Goal: Communication & Community: Answer question/provide support

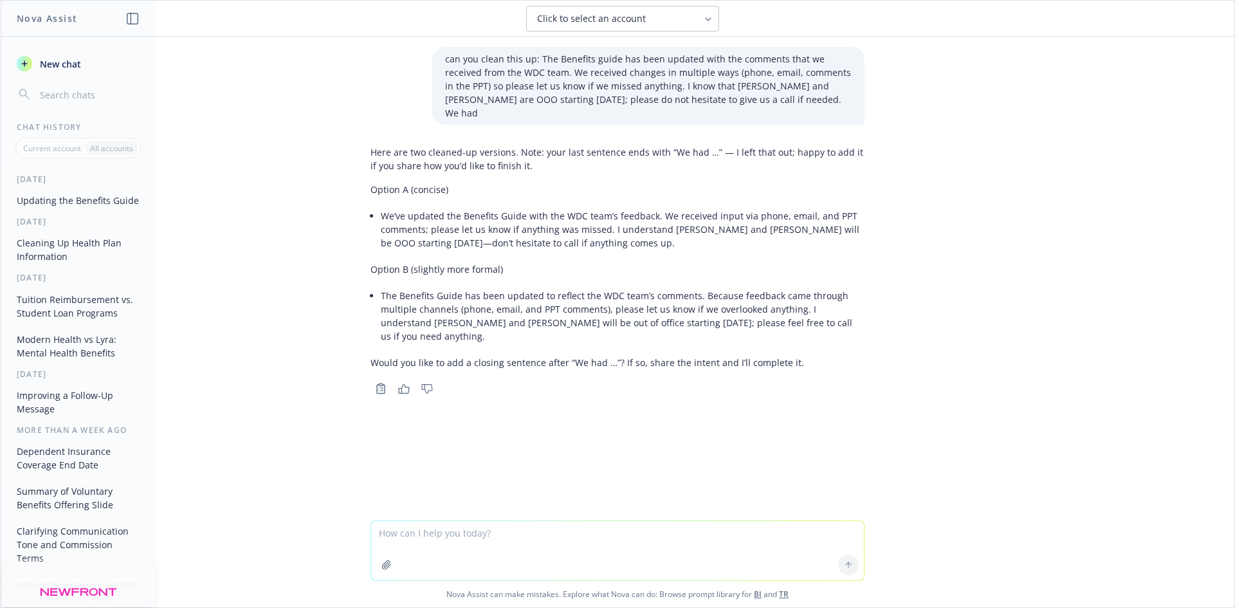
click at [468, 540] on textarea at bounding box center [617, 550] width 493 height 59
paste textarea "Sorry we’re having a little bit of a fire drill on a total comp package over he…"
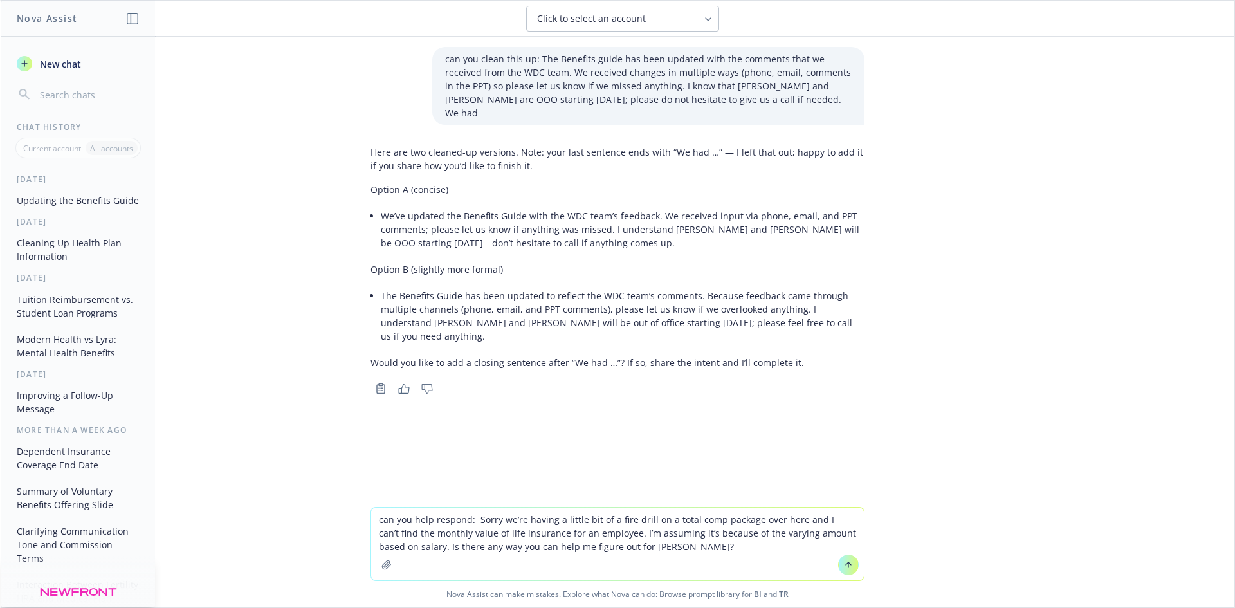
drag, startPoint x: 602, startPoint y: 519, endPoint x: 470, endPoint y: 521, distance: 131.3
click at [472, 521] on textarea "can you help respond: Sorry we’re having a little bit of a fire drill on a tota…" at bounding box center [617, 544] width 493 height 73
click at [599, 557] on textarea "can you help respond: how can I find the monthly value of life insurance for an…" at bounding box center [617, 550] width 493 height 60
drag, startPoint x: 851, startPoint y: 542, endPoint x: 571, endPoint y: 551, distance: 280.7
click at [571, 551] on textarea "can you help respond: how can I find the monthly value of life insurance for an…" at bounding box center [617, 550] width 493 height 60
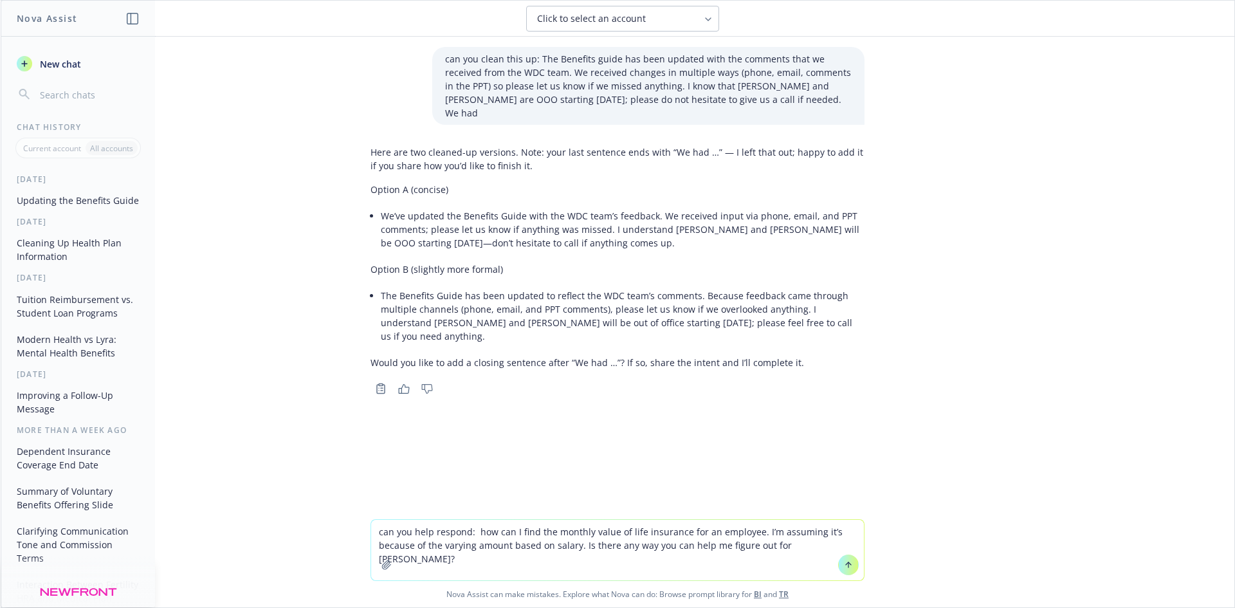
type textarea "can you help respond: how can I find the monthly value of life insurance for an…"
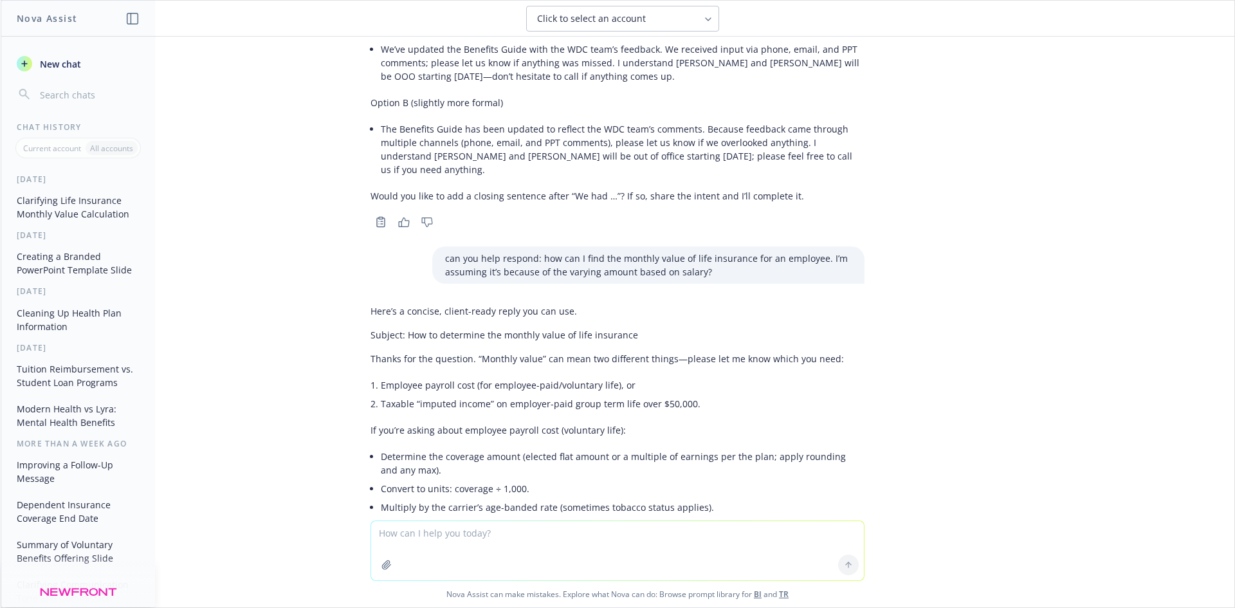
scroll to position [424, 0]
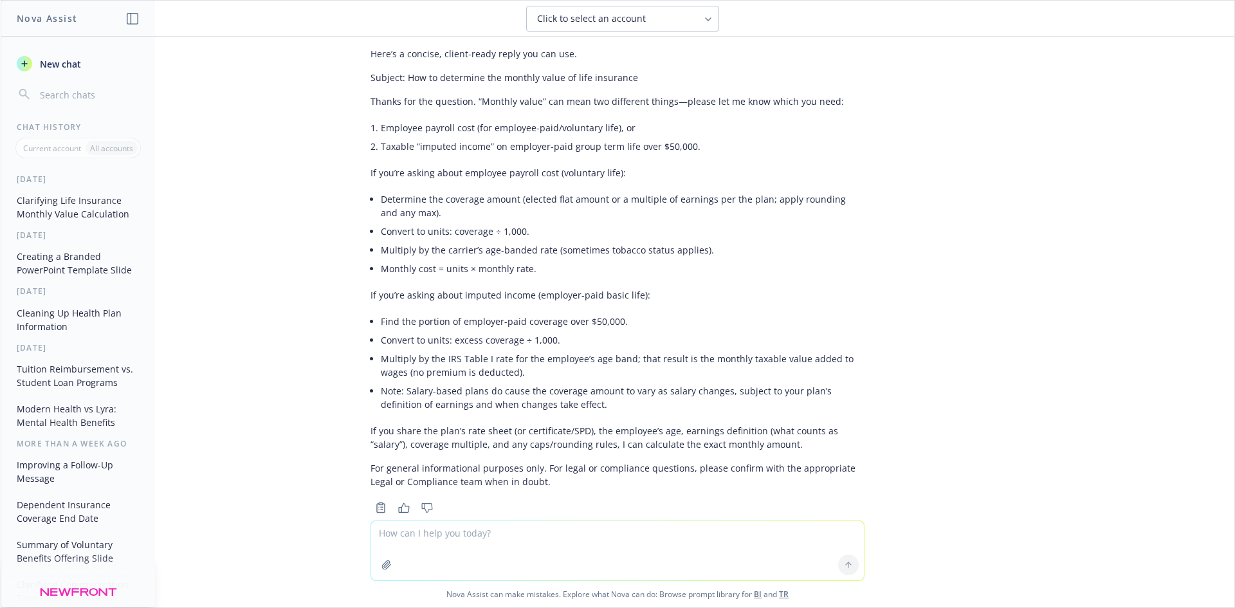
click at [551, 540] on textarea at bounding box center [617, 550] width 493 height 59
type textarea "same question but replace "value" with "Benefit""
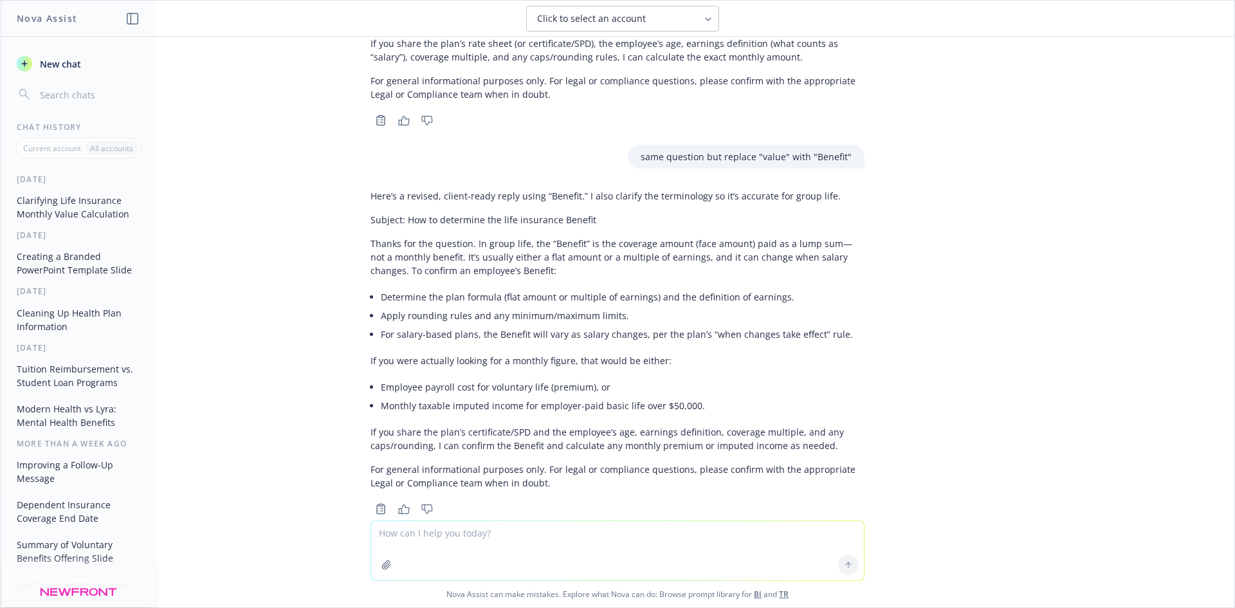
scroll to position [813, 0]
click at [932, 295] on div "can you clean this up: The Benefits guide has been updated with the comments th…" at bounding box center [618, 279] width 1234 height 484
click at [802, 235] on p "Thanks for the question. In group life, the “Benefit” is the coverage amount (f…" at bounding box center [618, 255] width 494 height 41
click at [639, 548] on textarea at bounding box center [617, 550] width 493 height 59
type textarea "why would someone want the monthly value of life insurance, would this be for i…"
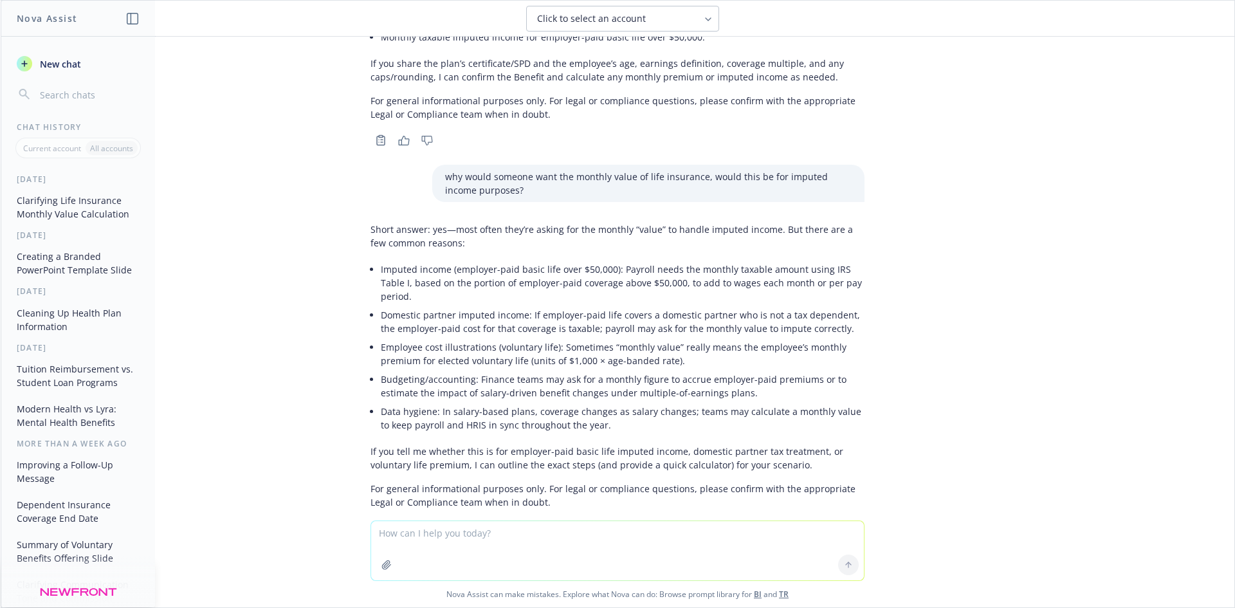
scroll to position [1187, 0]
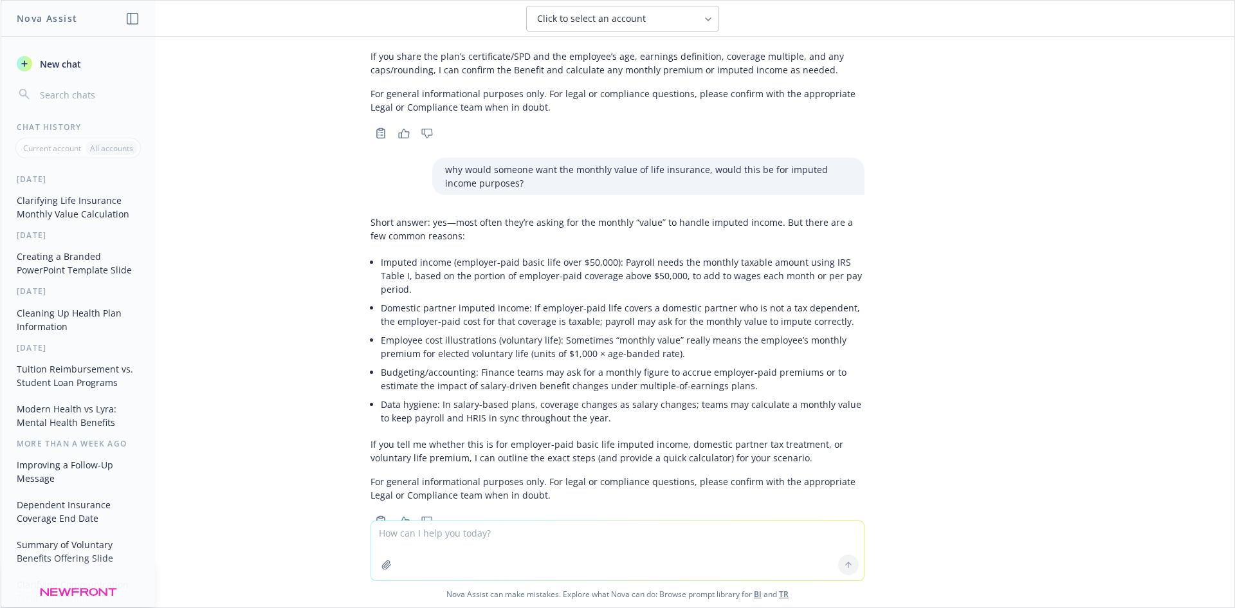
click at [618, 544] on textarea at bounding box center [617, 550] width 493 height 59
type textarea "employer paid"
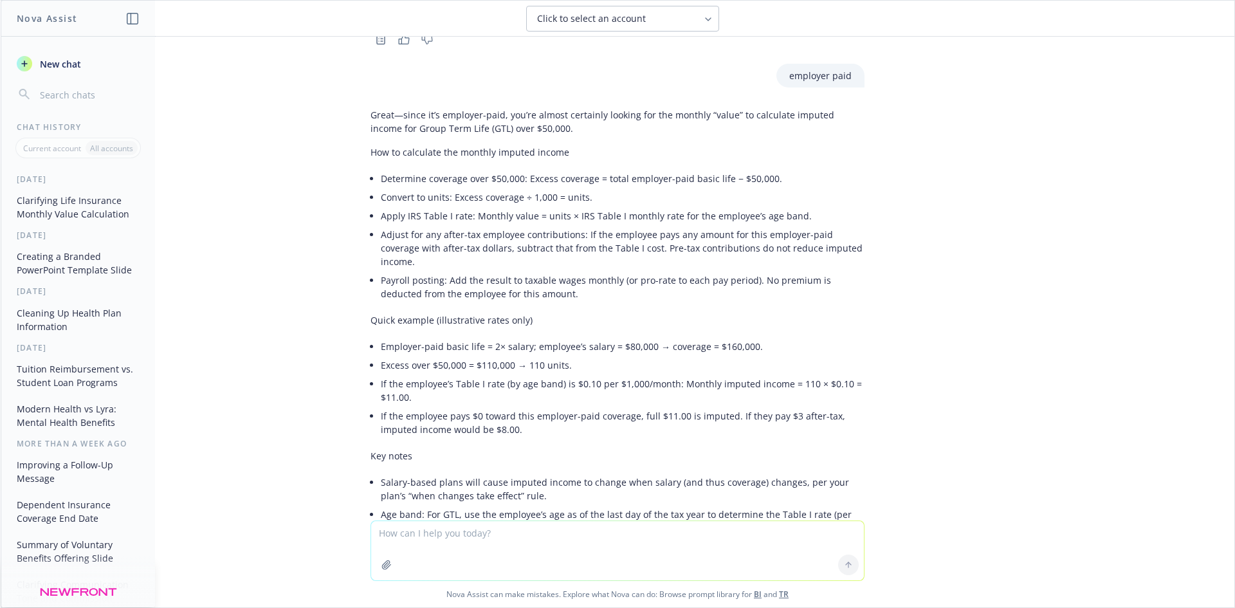
scroll to position [1605, 0]
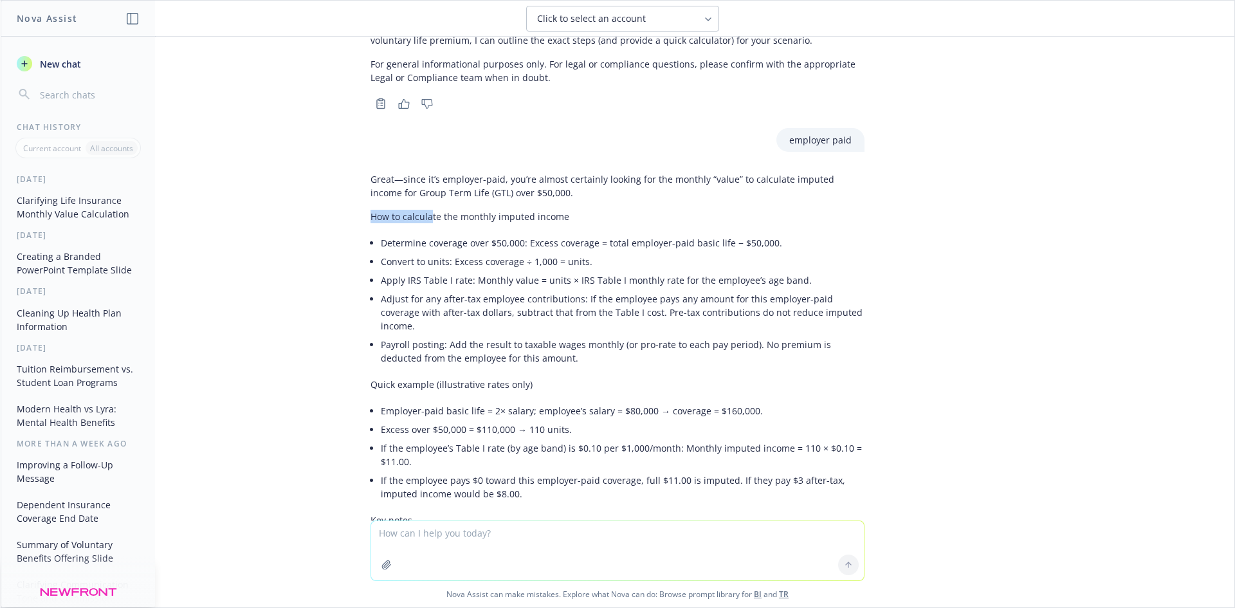
drag, startPoint x: 362, startPoint y: 175, endPoint x: 421, endPoint y: 178, distance: 58.6
click at [421, 210] on p "How to calculate the monthly imputed income" at bounding box center [618, 217] width 494 height 14
click at [607, 169] on div "Great—since it’s employer-paid, you’re almost certainly looking for the monthly…" at bounding box center [618, 440] width 494 height 546
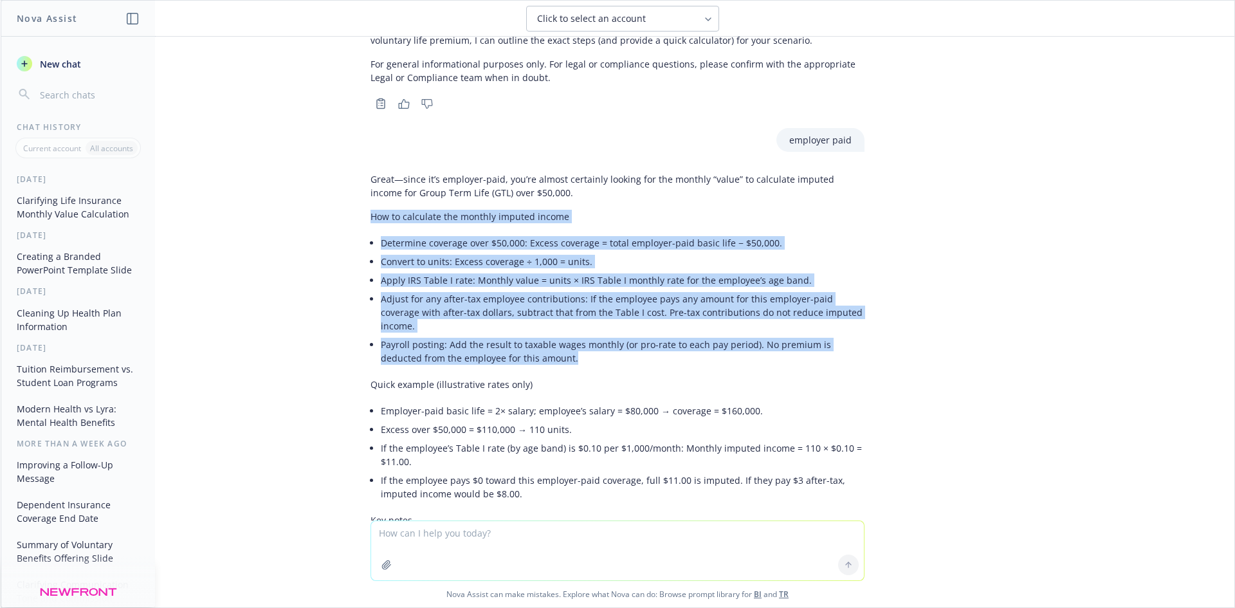
drag, startPoint x: 383, startPoint y: 174, endPoint x: 745, endPoint y: 299, distance: 382.7
click at [745, 299] on div "Great—since it’s employer-paid, you’re almost certainly looking for the monthly…" at bounding box center [617, 451] width 515 height 569
copy div "How to calculate the monthly imputed income Determine coverage over $50,000: Ex…"
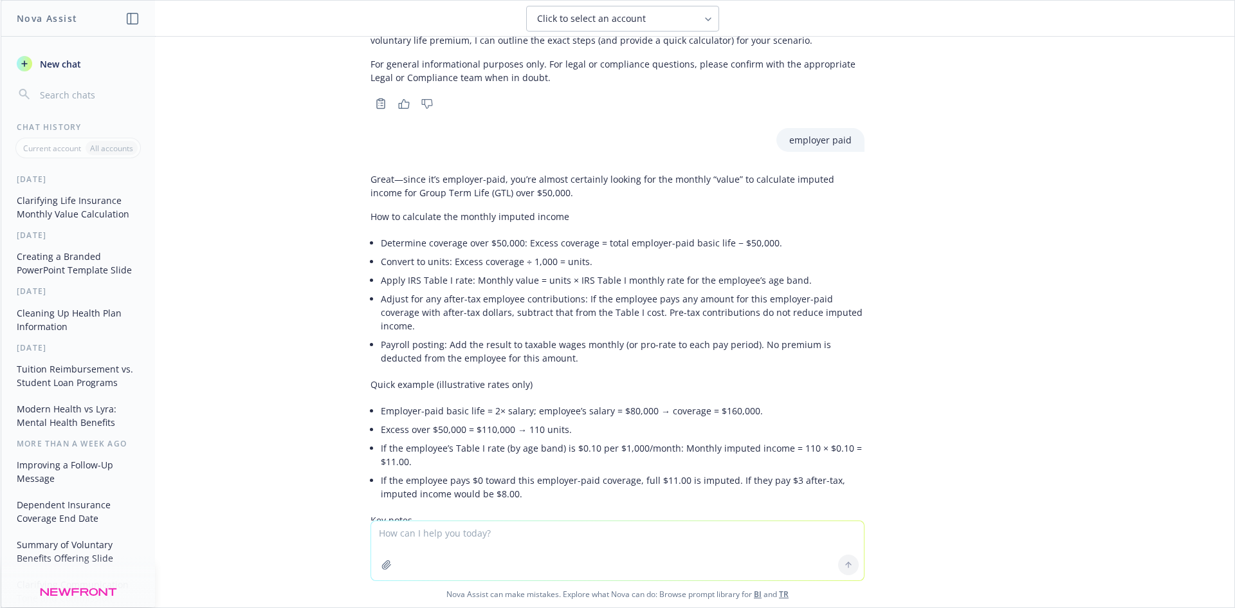
click at [506, 533] on textarea at bounding box center [617, 550] width 493 height 59
type textarea "complete this calucation with 100,000 salary"
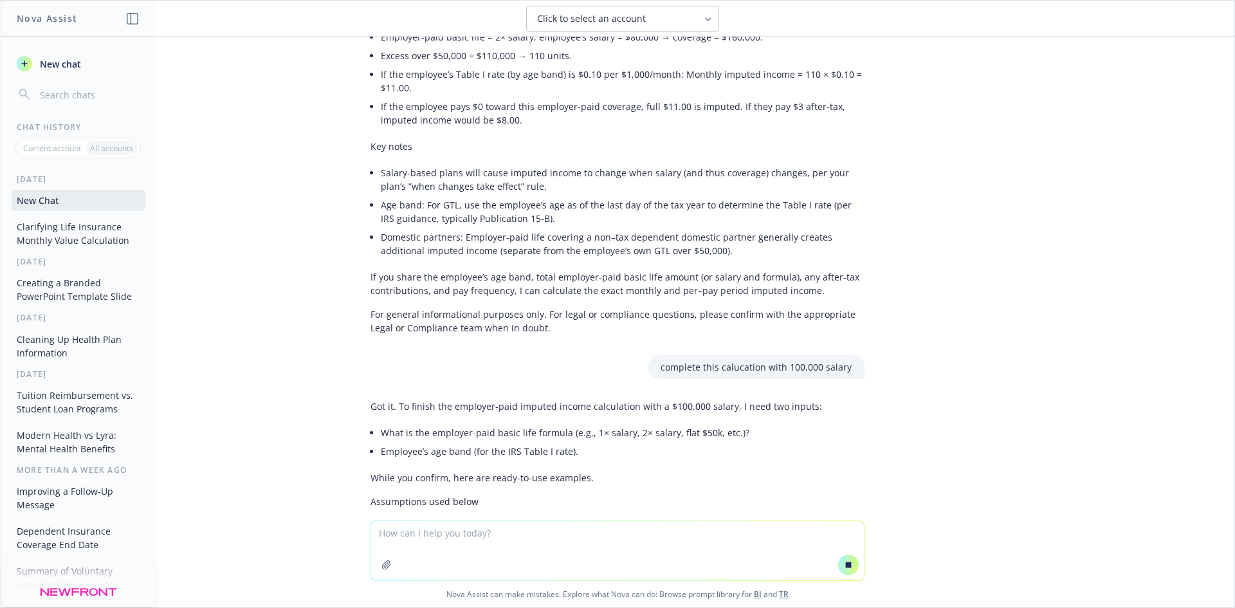
scroll to position [1950, 0]
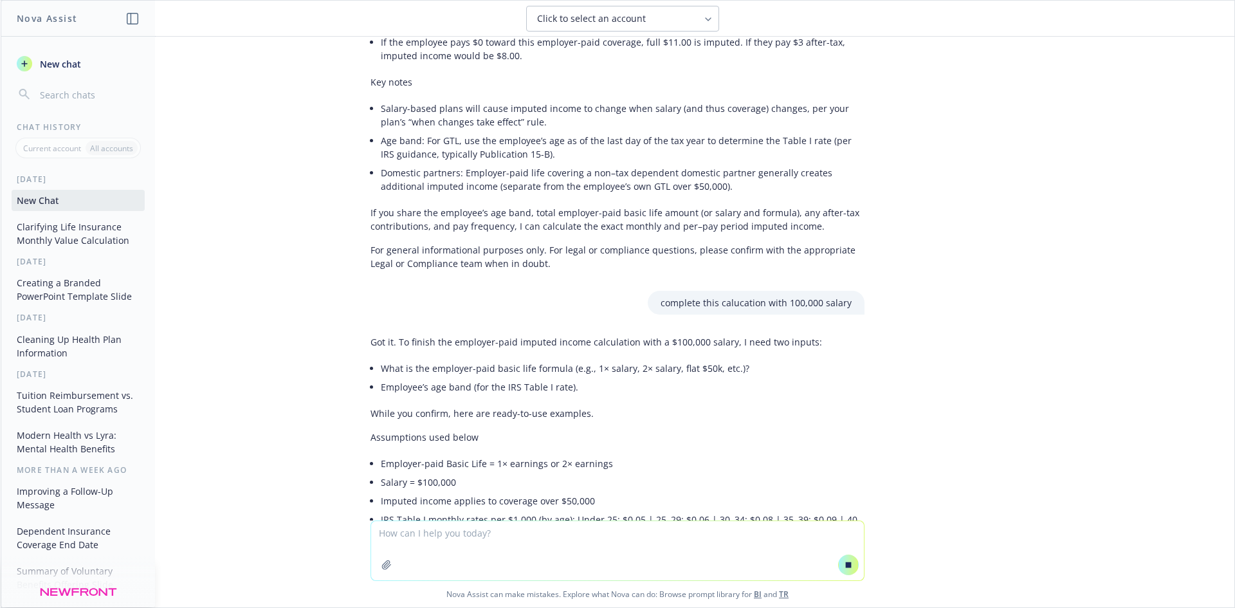
click at [633, 541] on textarea at bounding box center [617, 550] width 493 height 59
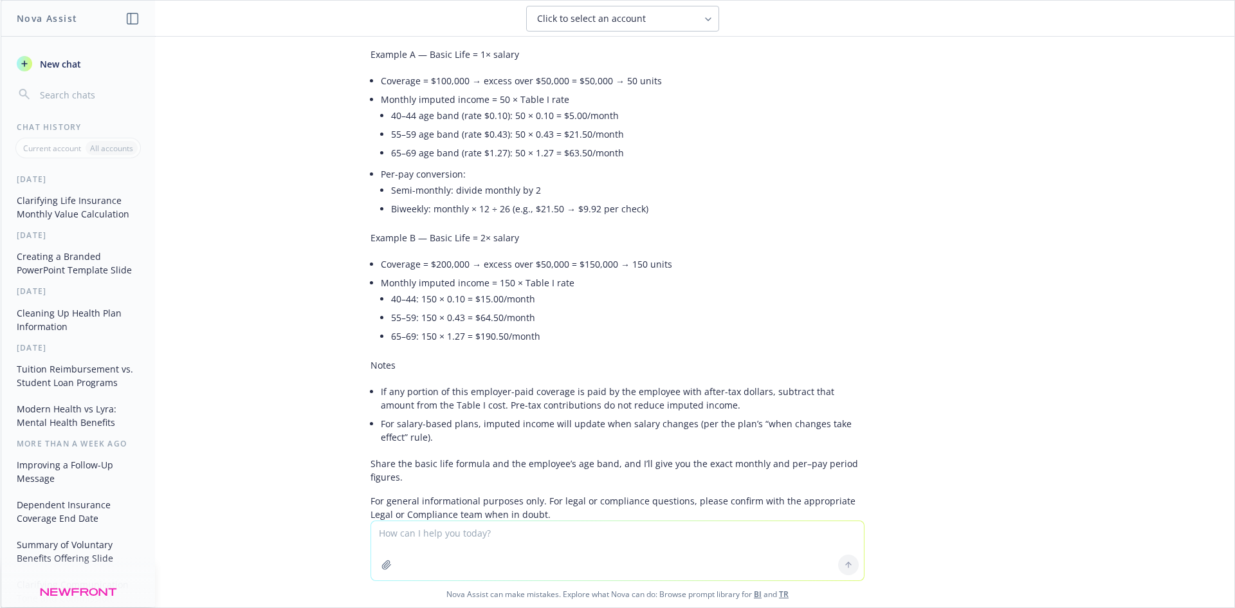
scroll to position [2577, 0]
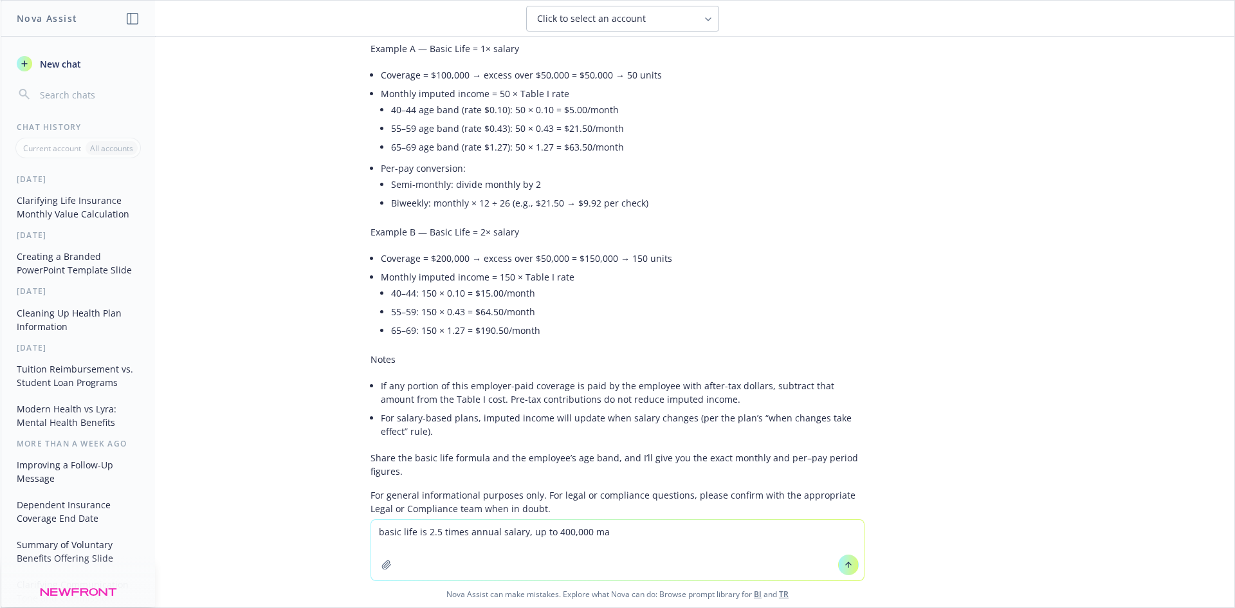
type textarea "basic life is 2.5 times annual salary, up to 400,000 max"
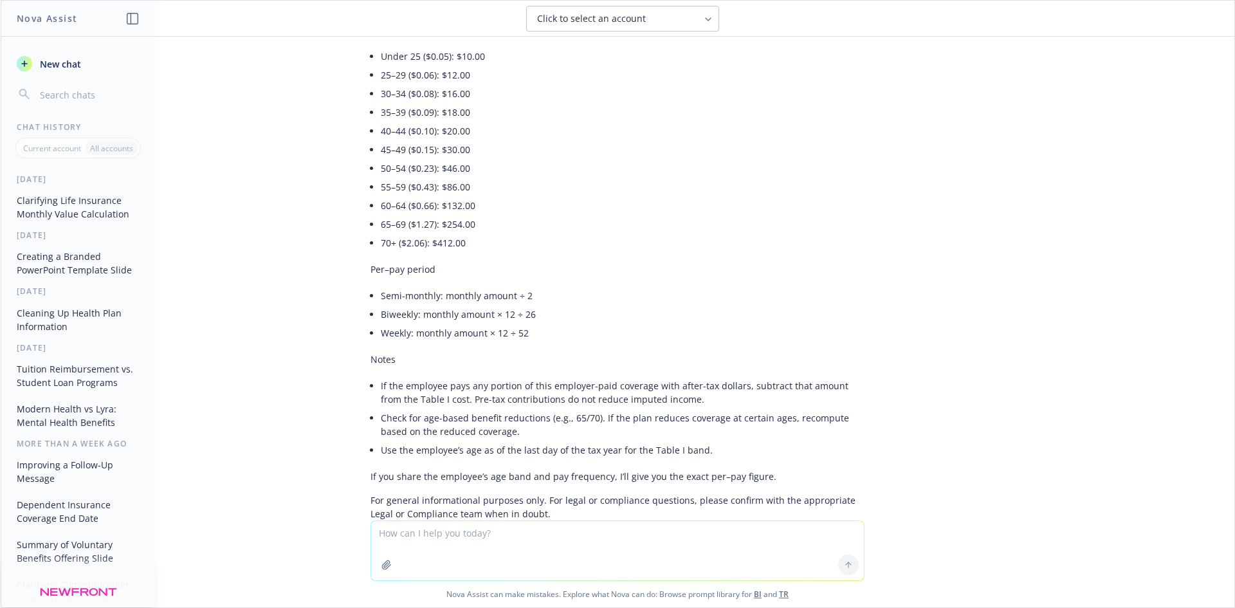
scroll to position [3314, 0]
drag, startPoint x: 584, startPoint y: 473, endPoint x: 576, endPoint y: 439, distance: 34.3
click at [584, 526] on div "Copy to clipboard Thumbs up Thumbs down" at bounding box center [618, 535] width 494 height 18
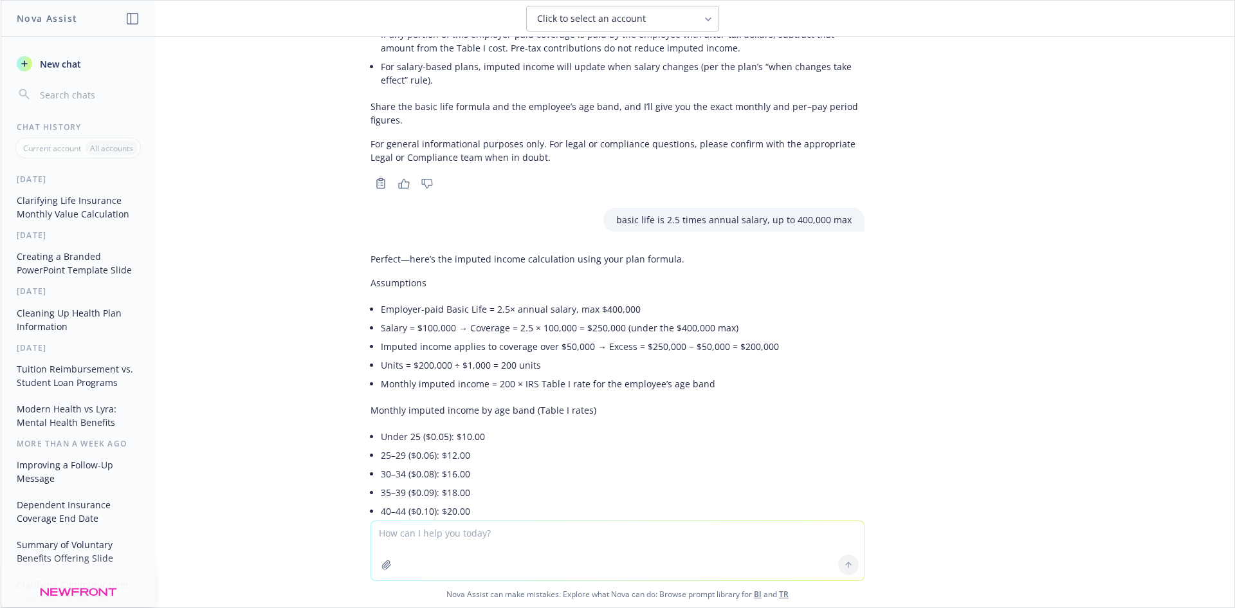
scroll to position [2928, 0]
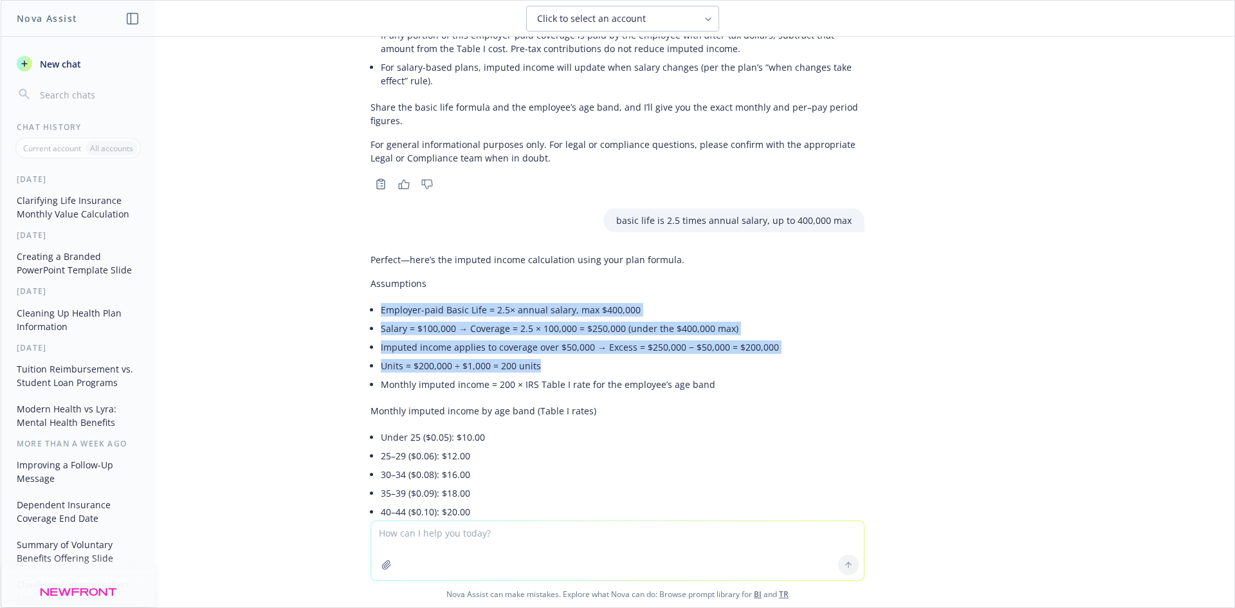
drag, startPoint x: 373, startPoint y: 255, endPoint x: 687, endPoint y: 311, distance: 318.4
click at [687, 311] on ul "Employer-paid Basic Life = 2.5× annual salary, max $400,000 Salary = $100,000 →…" at bounding box center [623, 346] width 484 height 93
copy ul "Employer-paid Basic Life = 2.5× annual salary, max $400,000 Salary = $100,000 →…"
click at [1043, 273] on div "can you clean this up: The Benefits guide has been updated with the comments th…" at bounding box center [618, 279] width 1234 height 484
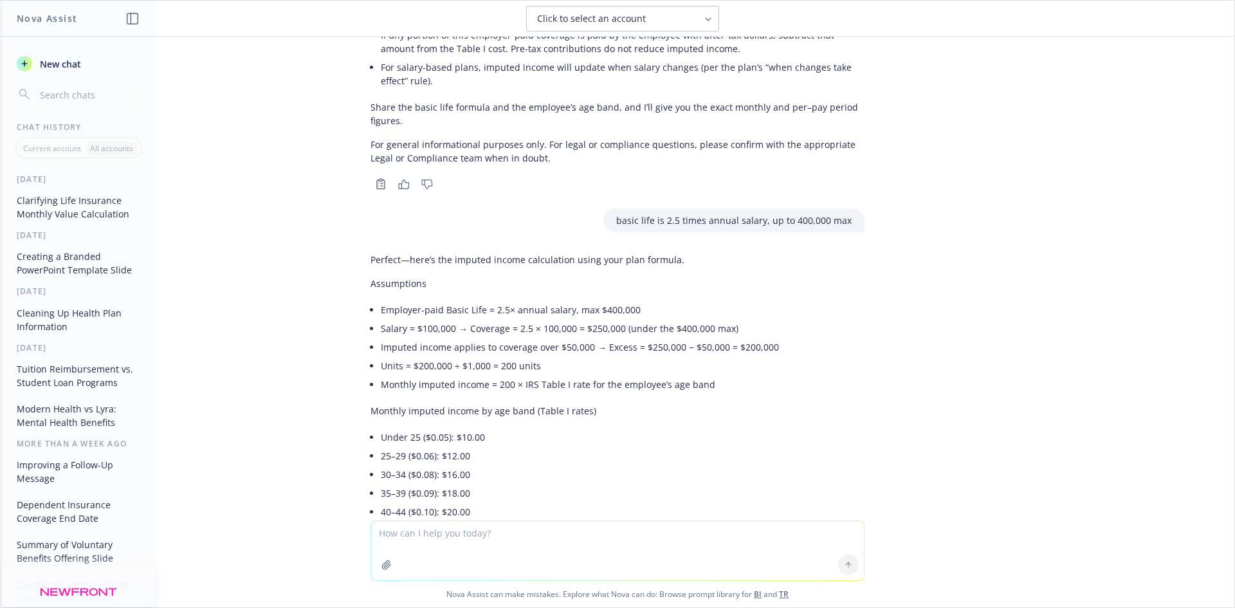
click at [661, 534] on textarea at bounding box center [617, 550] width 493 height 59
type textarea "would voluntary life have imputed income"
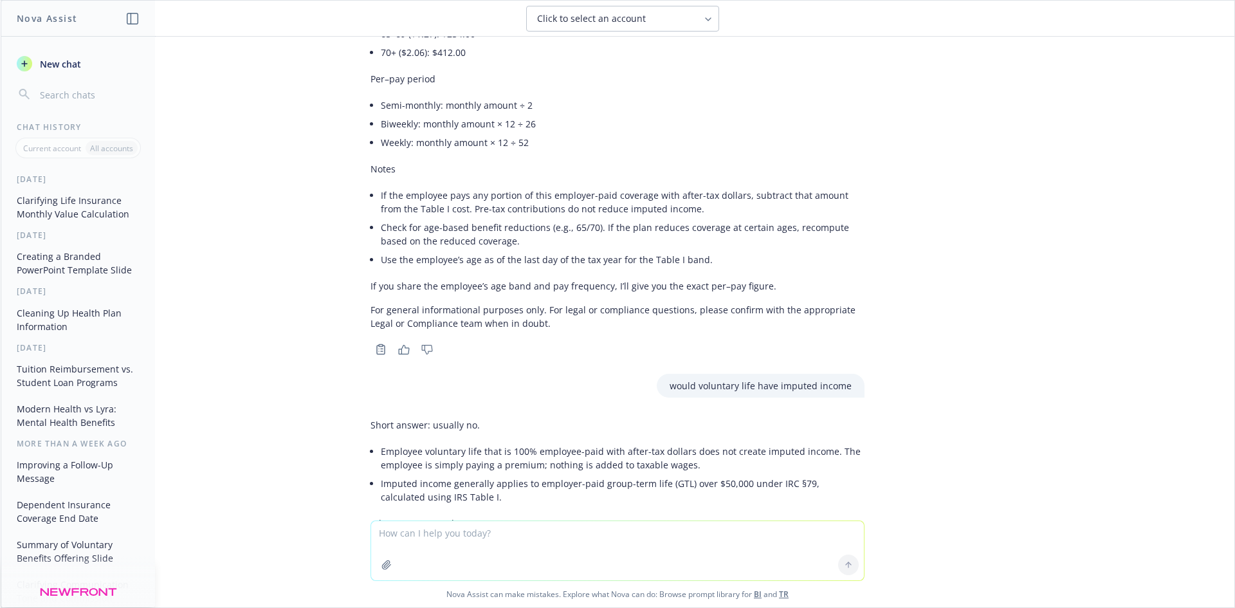
scroll to position [3631, 0]
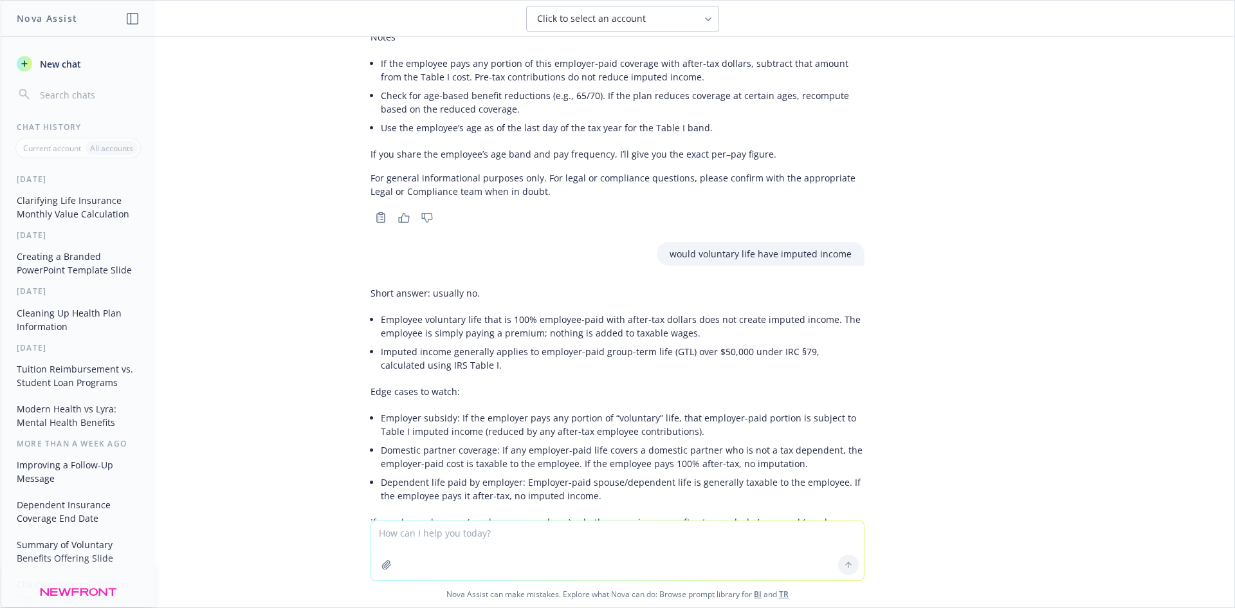
click at [469, 533] on textarea at bounding box center [617, 550] width 493 height 59
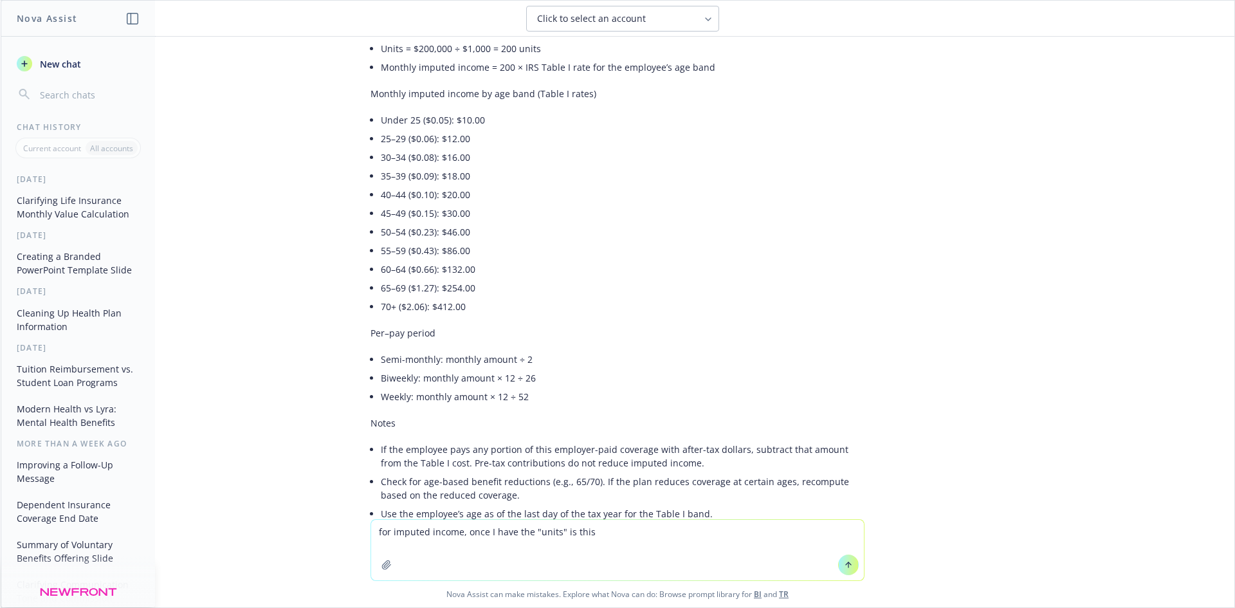
scroll to position [2987, 0]
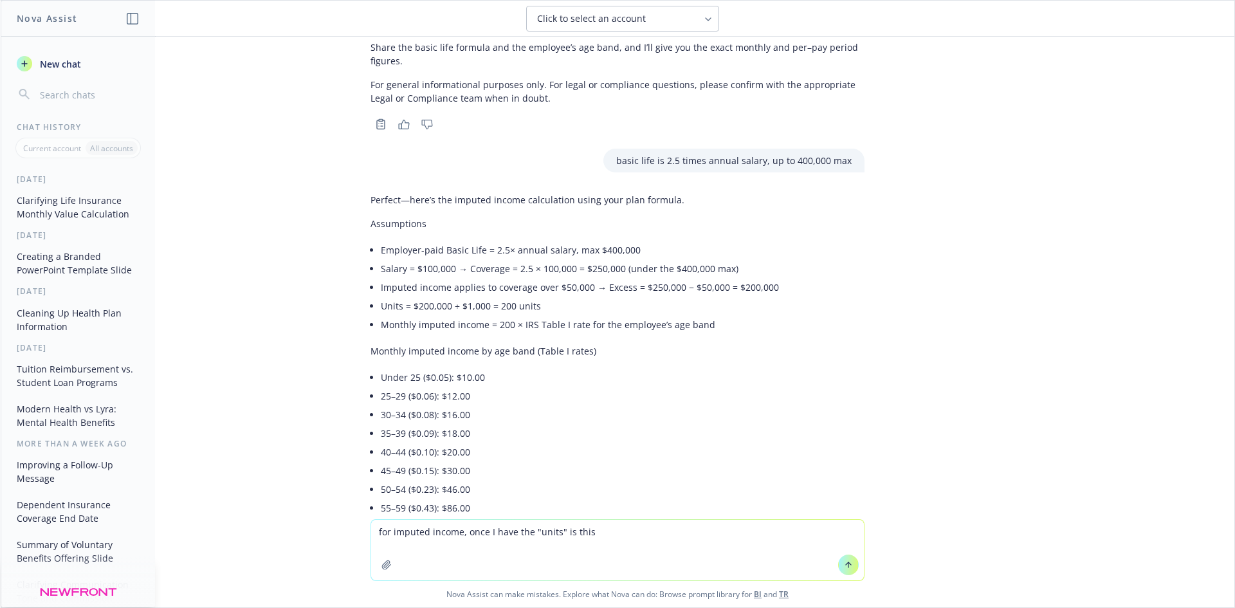
drag, startPoint x: 637, startPoint y: 529, endPoint x: 461, endPoint y: 521, distance: 175.8
click at [461, 521] on textarea "for imputed income, once I have the "units" is this" at bounding box center [617, 550] width 493 height 60
type textarea "for imputed income, the "monthly imputed income by age band table I rates" what…"
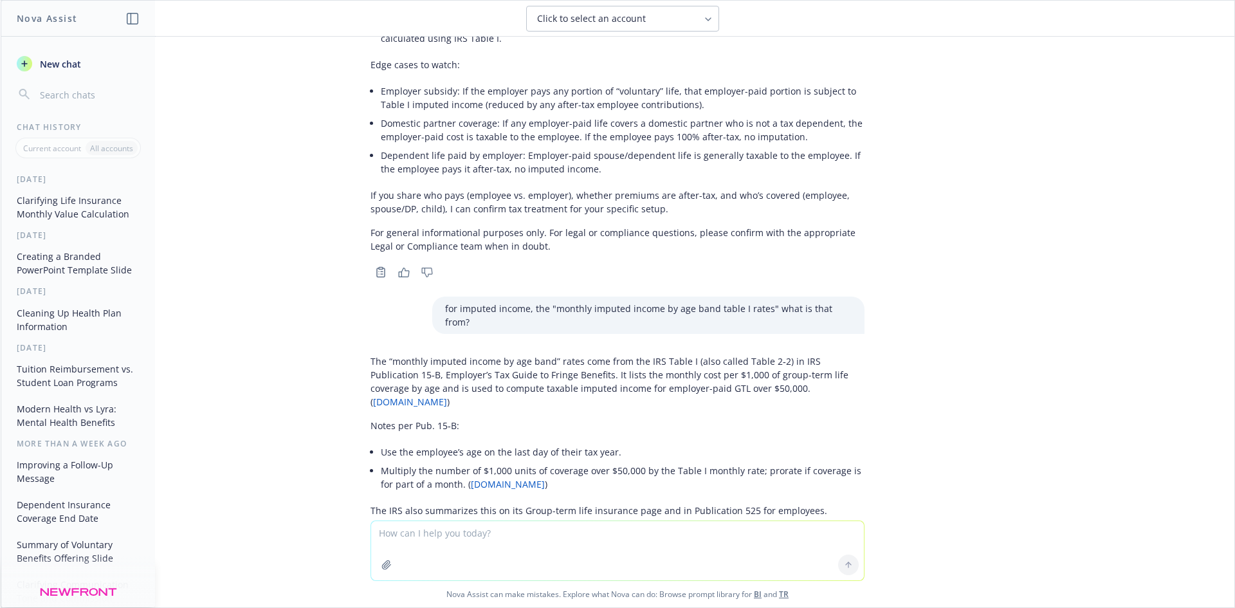
scroll to position [3970, 0]
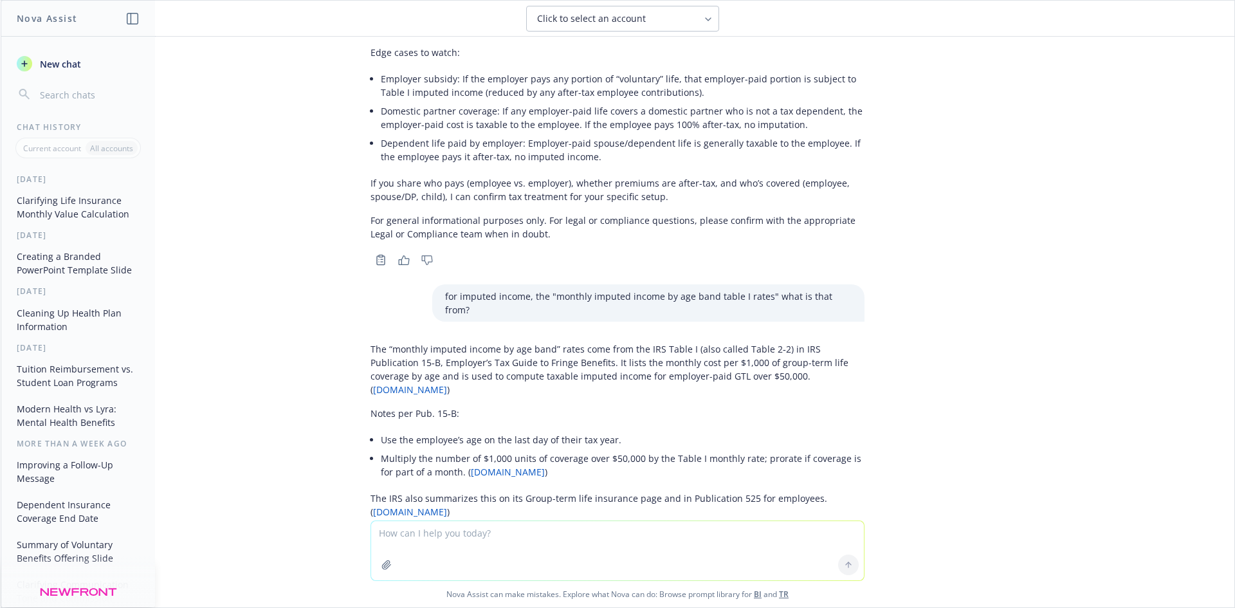
click at [505, 553] on textarea at bounding box center [617, 550] width 493 height 59
click at [471, 466] on link "[DOMAIN_NAME]" at bounding box center [508, 472] width 74 height 12
click at [562, 546] on textarea at bounding box center [617, 550] width 493 height 59
type textarea "link to Table I monthly rate?"
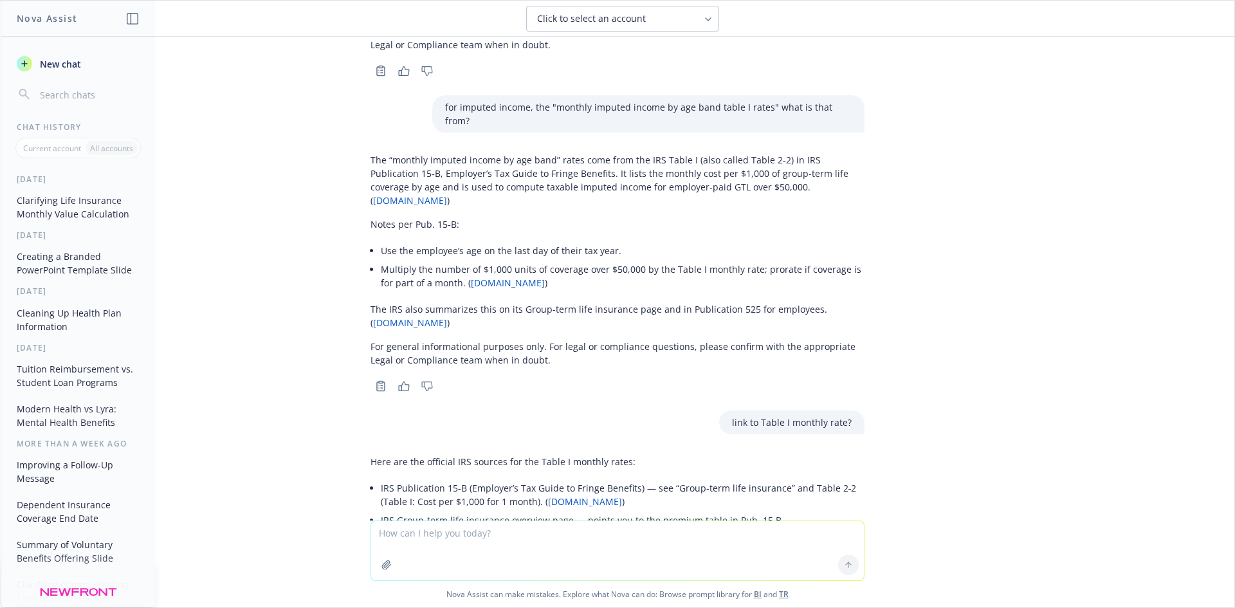
scroll to position [4189, 0]
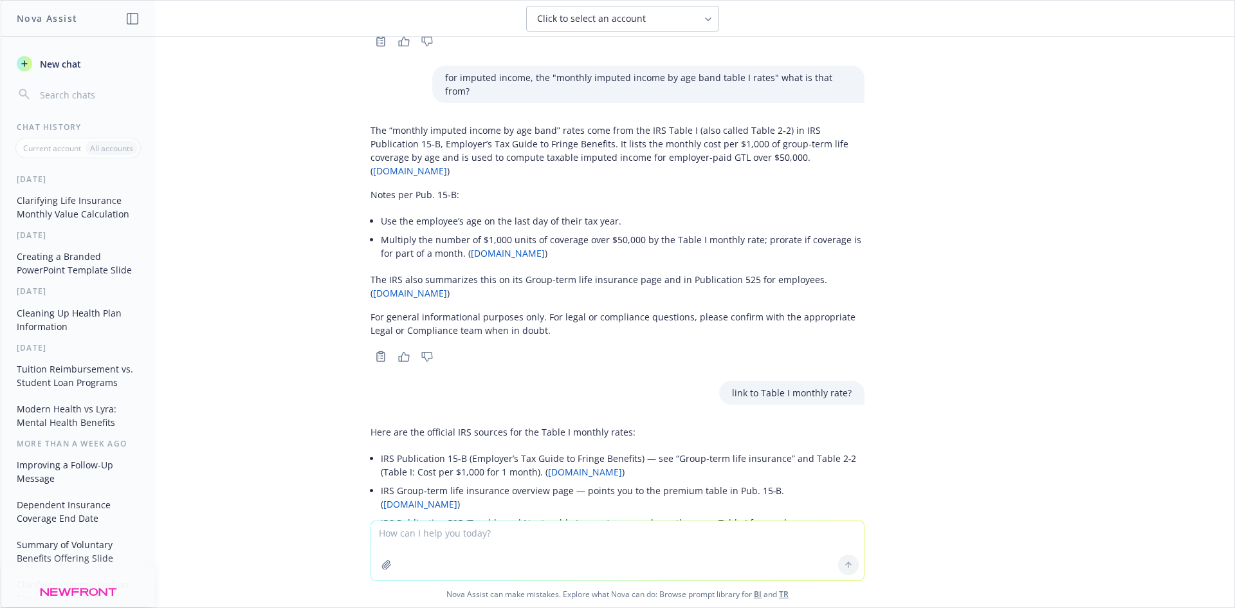
click at [551, 466] on link "[DOMAIN_NAME]" at bounding box center [585, 472] width 74 height 12
click at [510, 553] on textarea at bounding box center [617, 550] width 493 height 59
type textarea "when calculating this, would I use Frozen salary or Current"
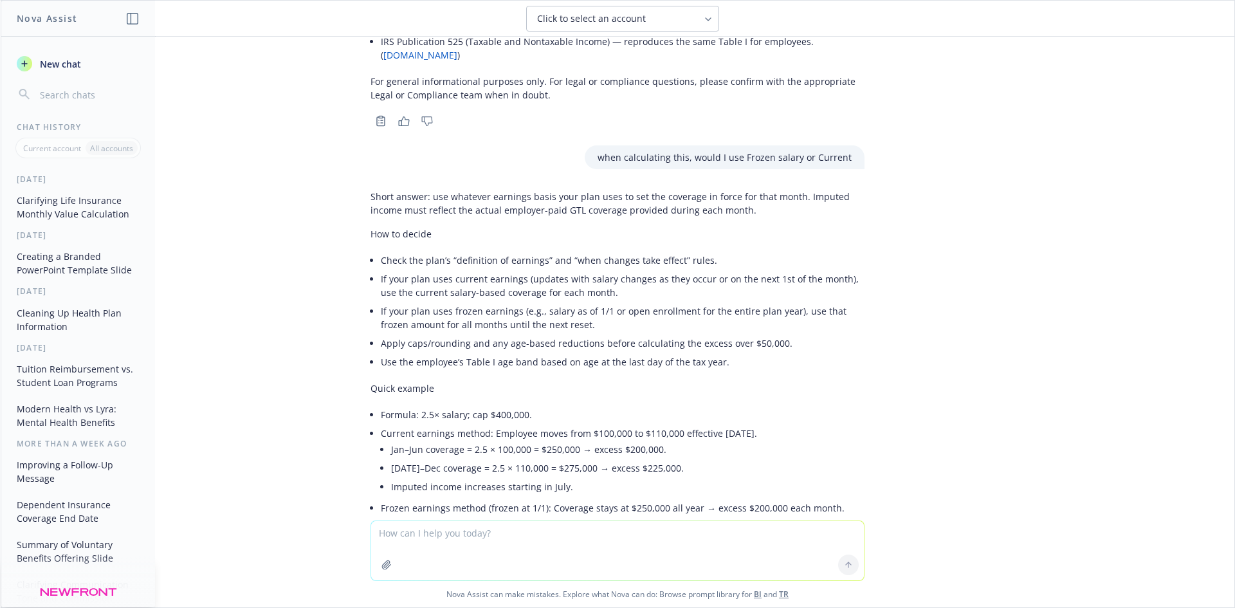
scroll to position [4679, 0]
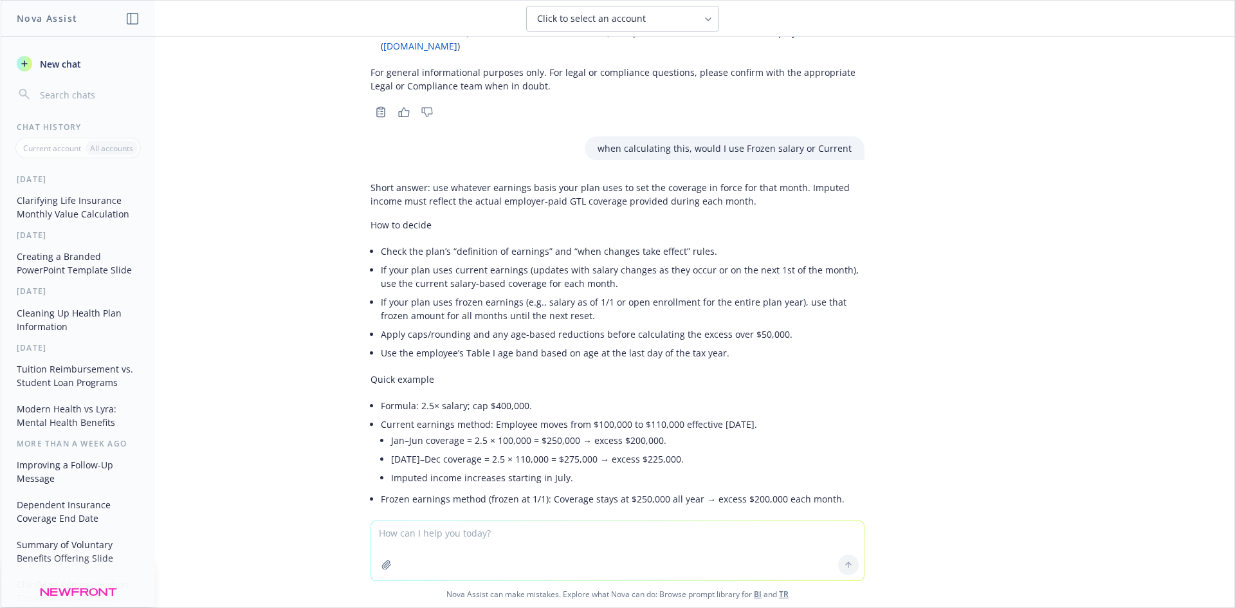
click at [796, 431] on li "Jan–Jun coverage = 2.5 × 100,000 = $250,000 → excess $200,000." at bounding box center [628, 440] width 474 height 19
click at [550, 557] on textarea at bounding box center [617, 550] width 493 height 59
type textarea "t"
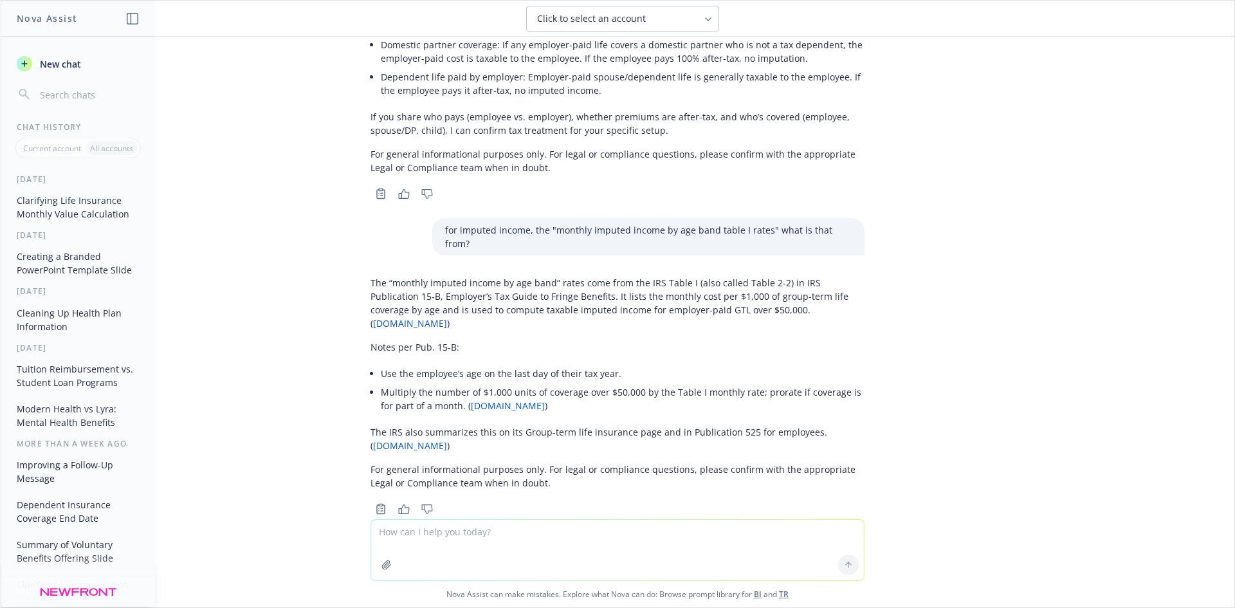
scroll to position [4036, 0]
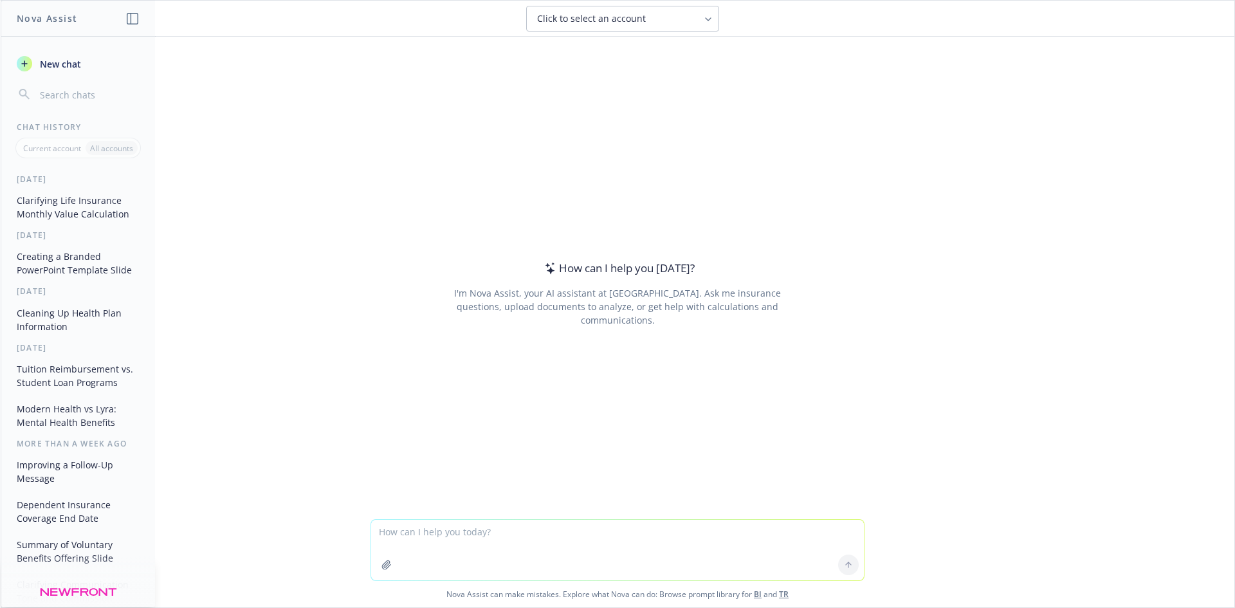
click at [519, 551] on textarea at bounding box center [617, 550] width 493 height 60
type textarea "i"
type textarea "do you know about the Healia benefit"
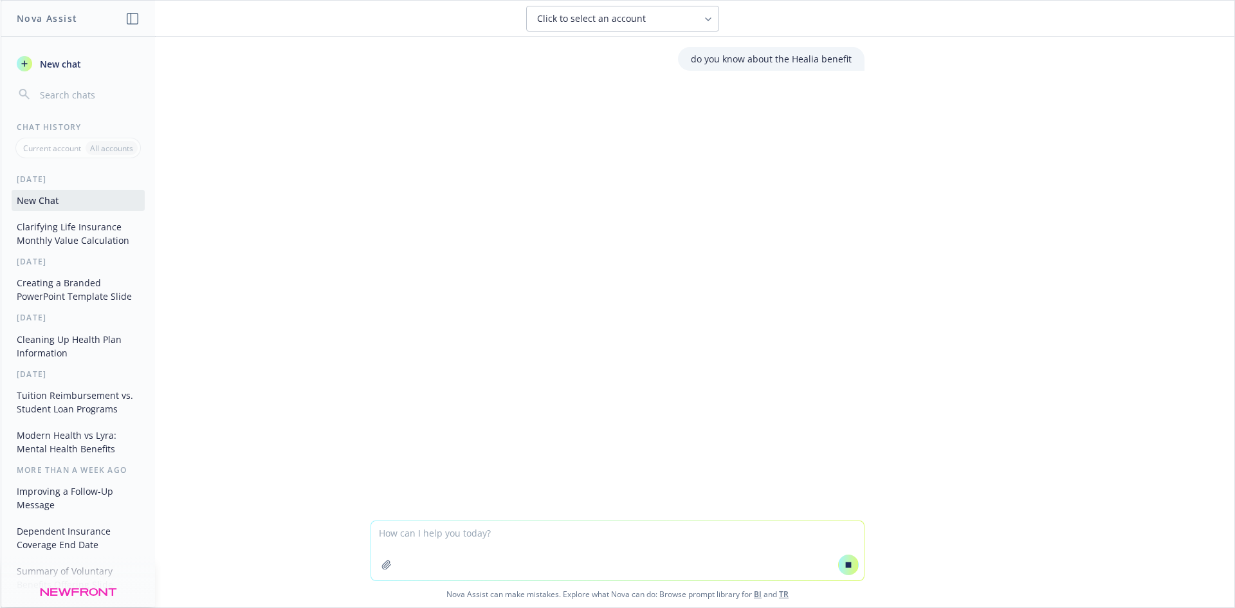
click at [530, 539] on textarea at bounding box center [617, 550] width 493 height 59
paste textarea "With [PERSON_NAME], there is no employee premium correct?"
click at [557, 533] on textarea "With [PERSON_NAME], there is no employee premium correct?" at bounding box center [617, 550] width 493 height 60
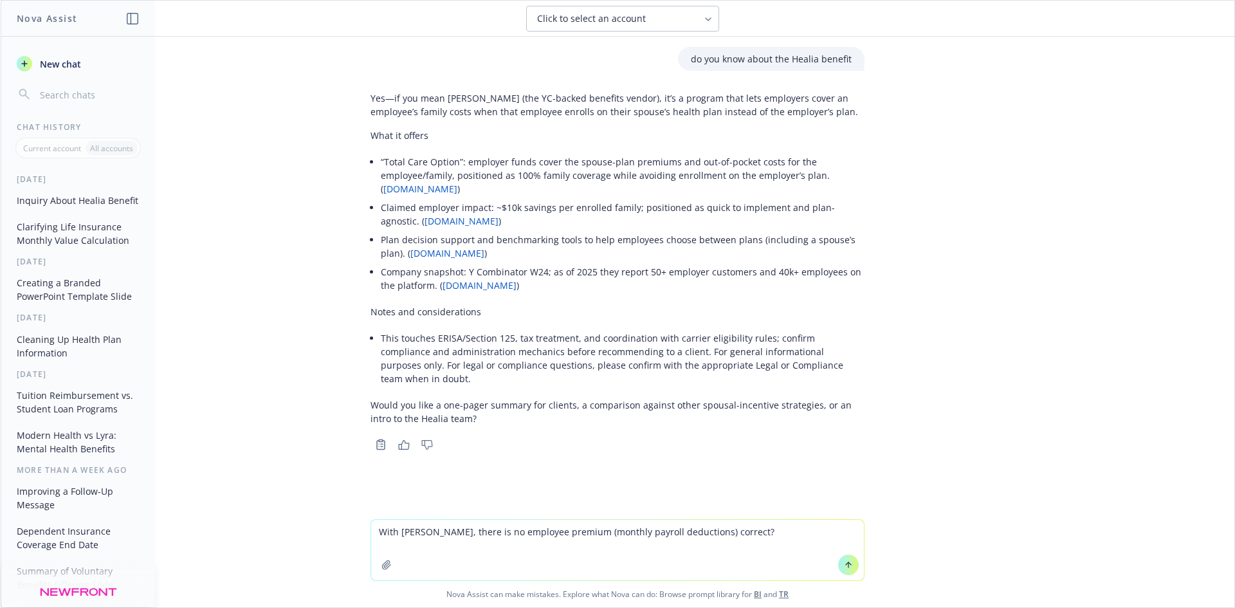
type textarea "With [PERSON_NAME], there is no employee premium (monthly payroll deductions) c…"
click at [844, 565] on icon at bounding box center [848, 564] width 9 height 9
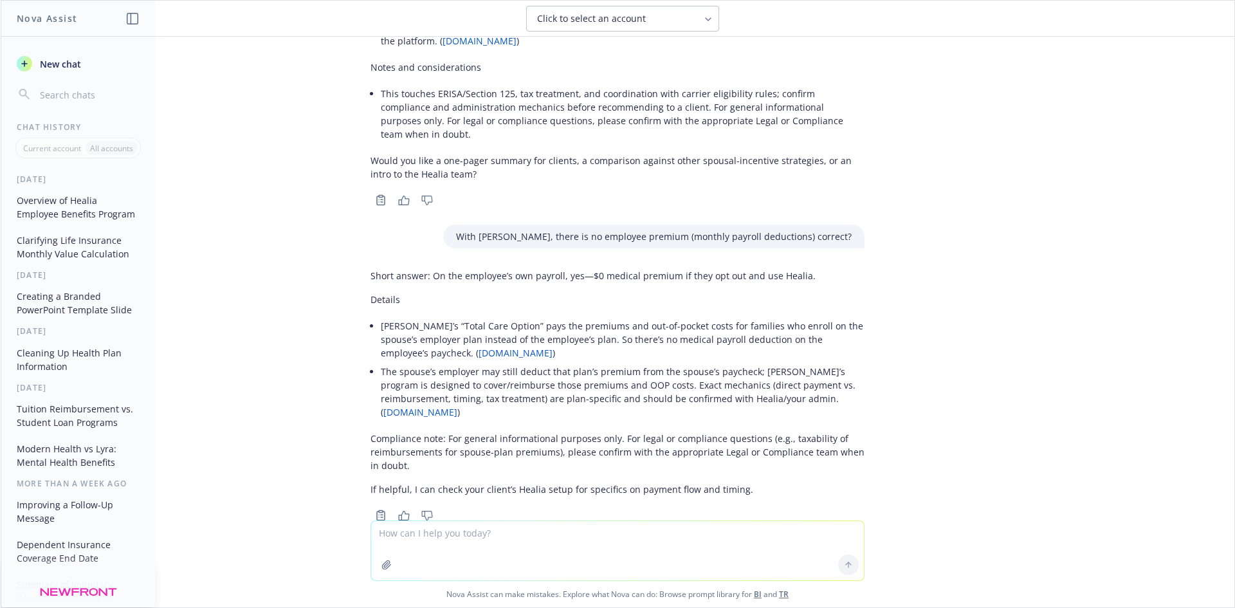
scroll to position [252, 0]
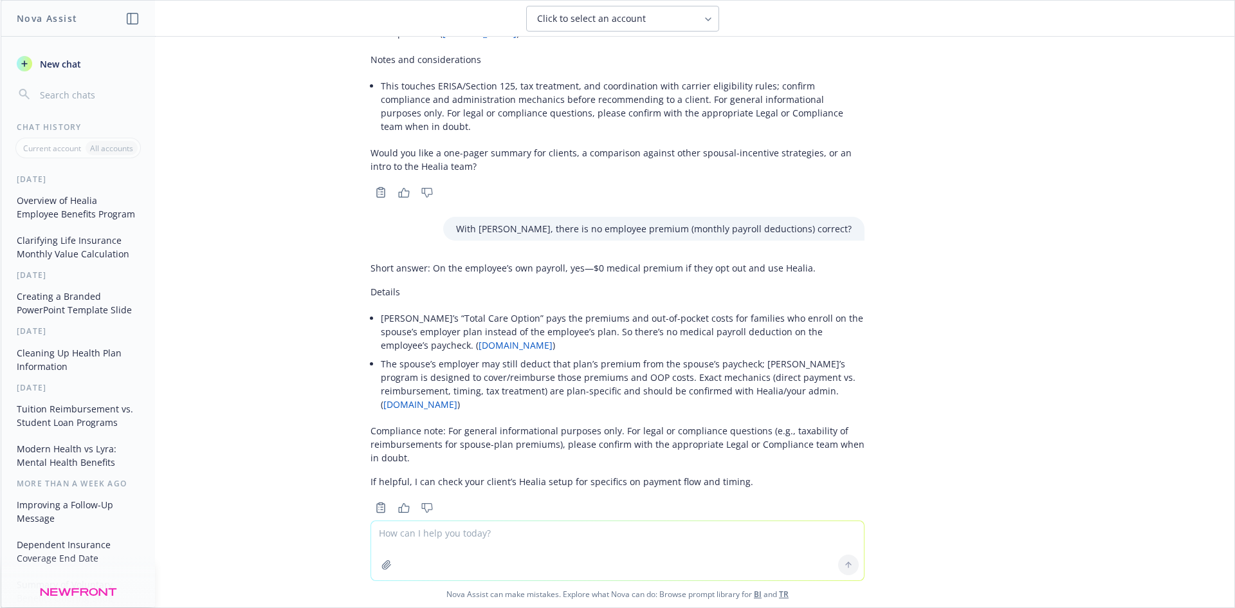
drag, startPoint x: 556, startPoint y: 546, endPoint x: 569, endPoint y: 541, distance: 14.2
click at [556, 546] on textarea at bounding box center [617, 550] width 493 height 59
type textarea "is healia an hra"
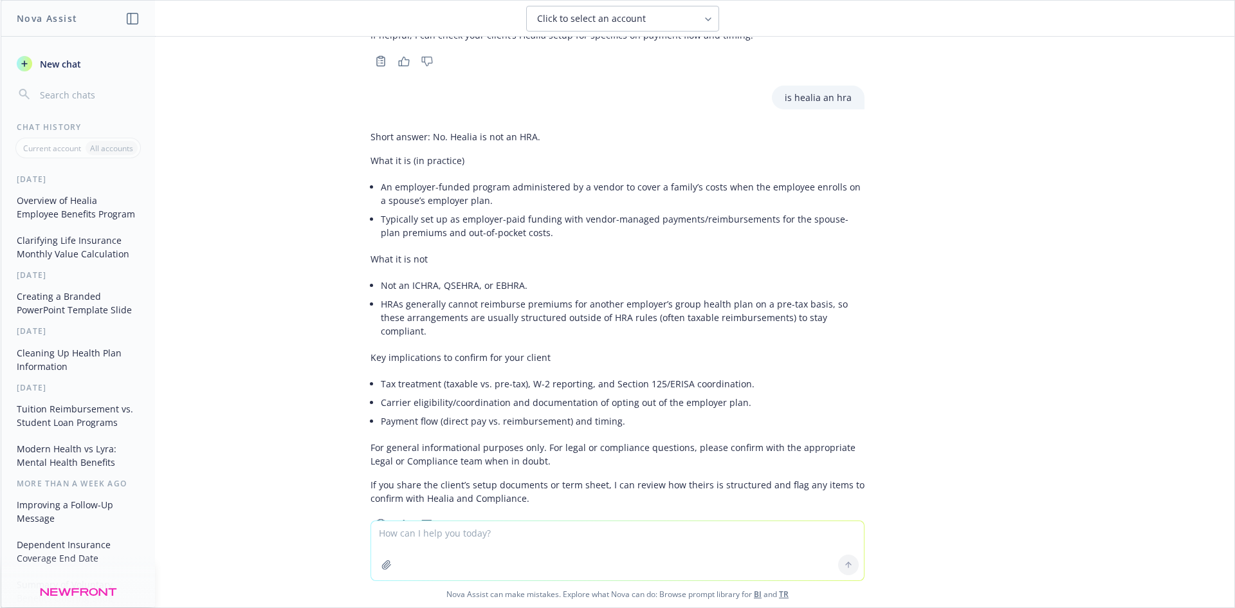
scroll to position [702, 0]
